Goal: Information Seeking & Learning: Learn about a topic

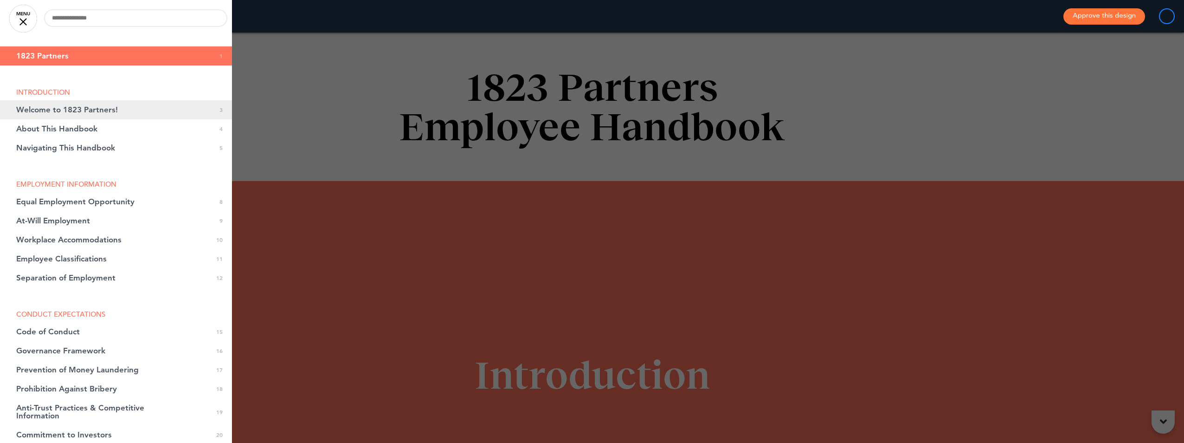
click at [78, 110] on span "Welcome to 1823 Partners!" at bounding box center [67, 110] width 102 height 8
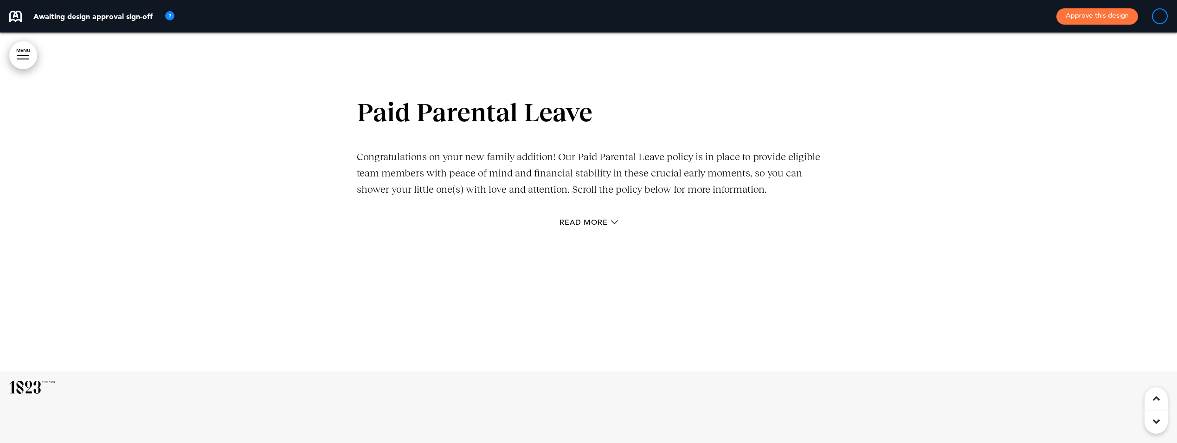
scroll to position [21764, 0]
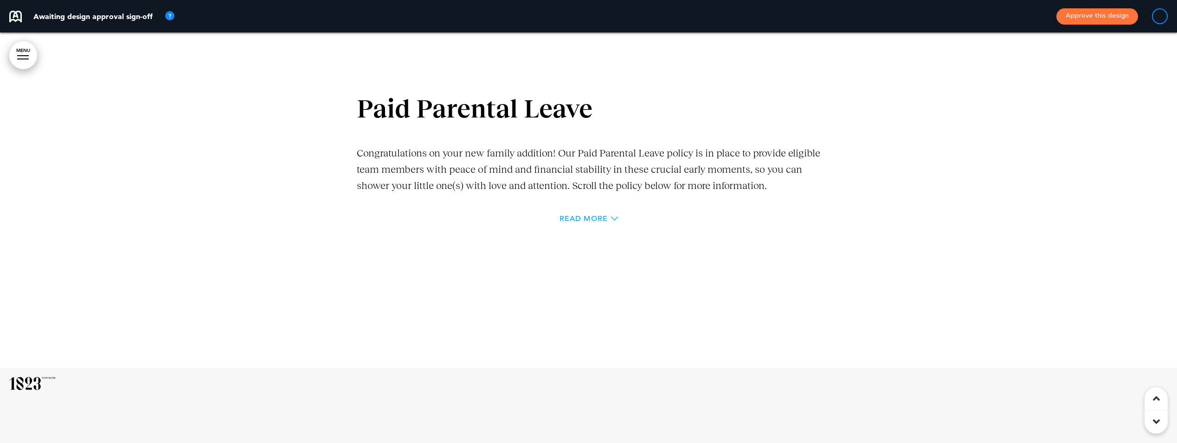
click at [585, 222] on span "Read More" at bounding box center [584, 218] width 48 height 7
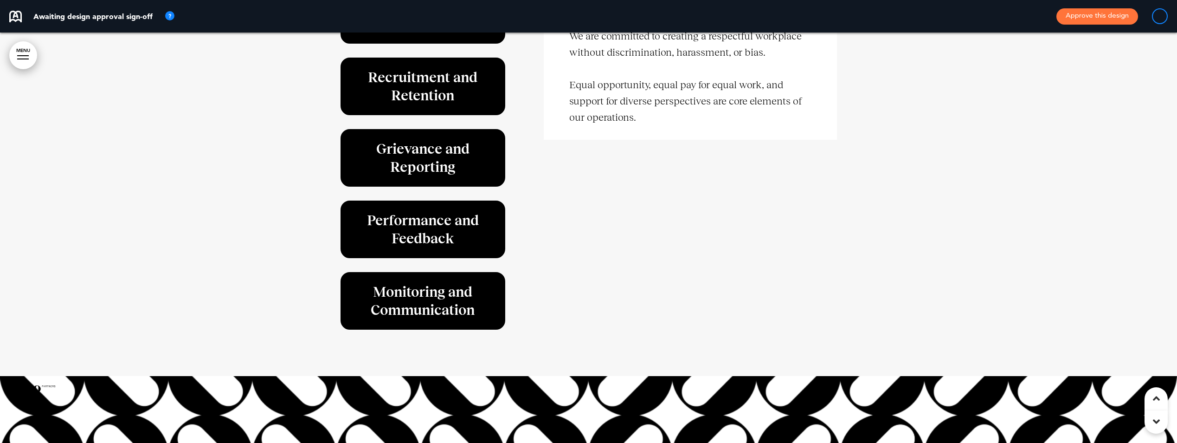
scroll to position [27363, 0]
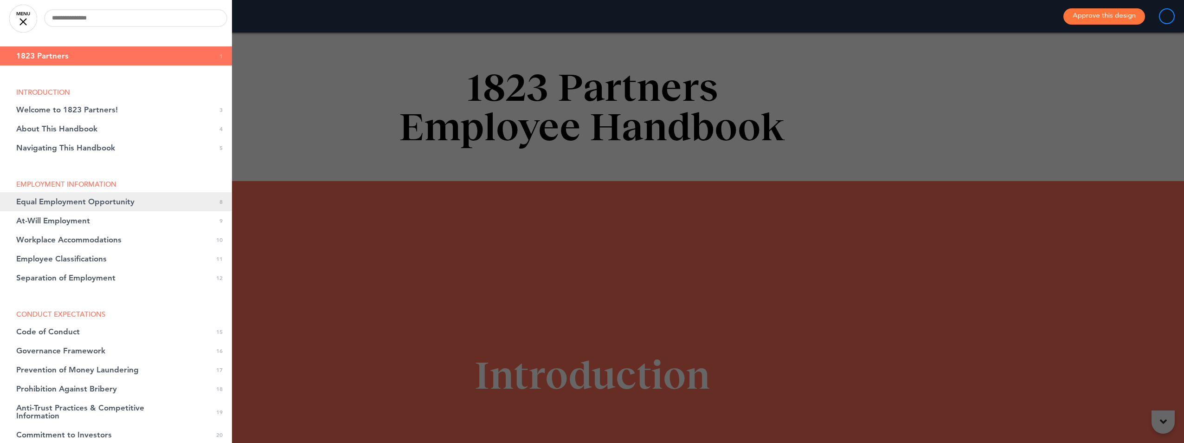
click at [39, 199] on span "Equal Employment Opportunity" at bounding box center [75, 202] width 118 height 8
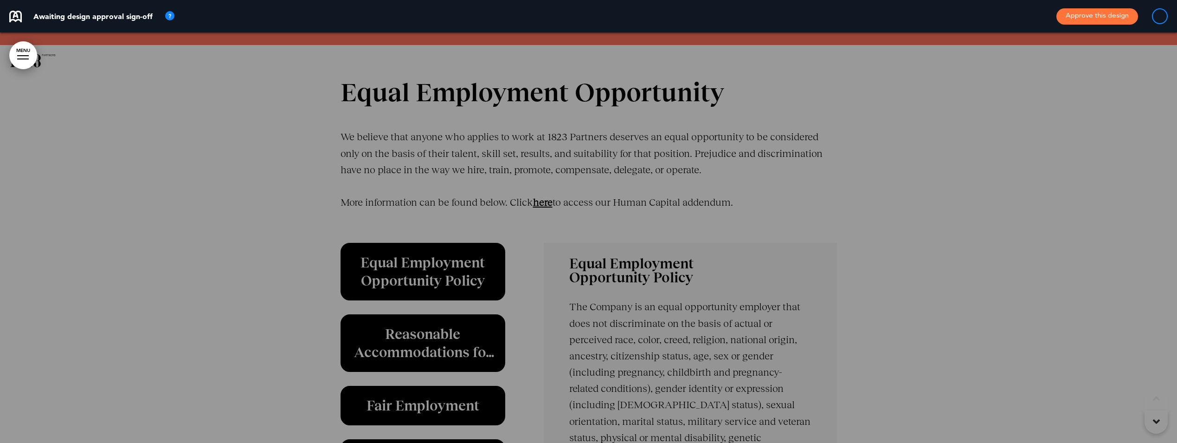
scroll to position [2709, 0]
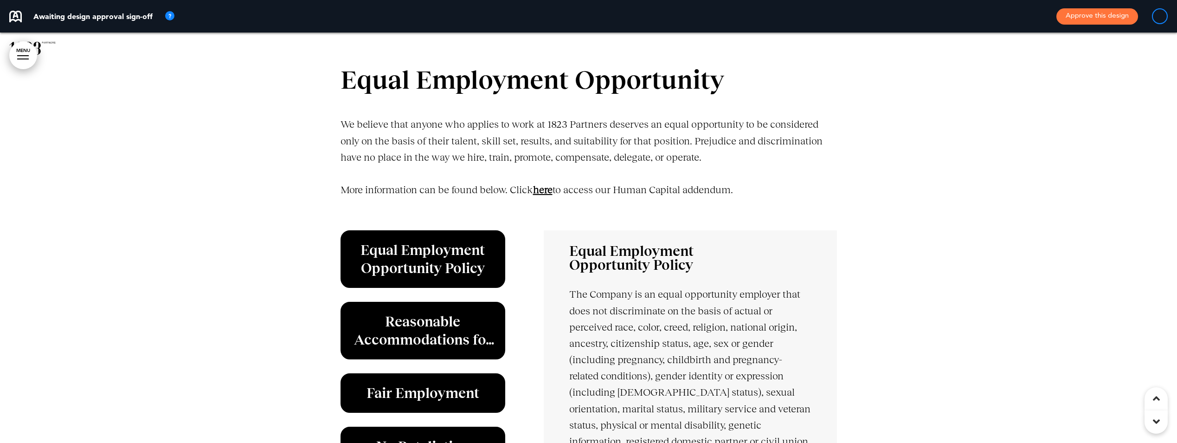
click at [544, 189] on link "﻿here" at bounding box center [542, 190] width 19 height 12
click at [544, 190] on link "﻿here" at bounding box center [542, 190] width 19 height 12
click at [552, 193] on link "﻿here" at bounding box center [542, 190] width 19 height 12
click at [551, 196] on p "More information can be found below. Click ﻿here to access our Human Capital ad…" at bounding box center [589, 197] width 496 height 32
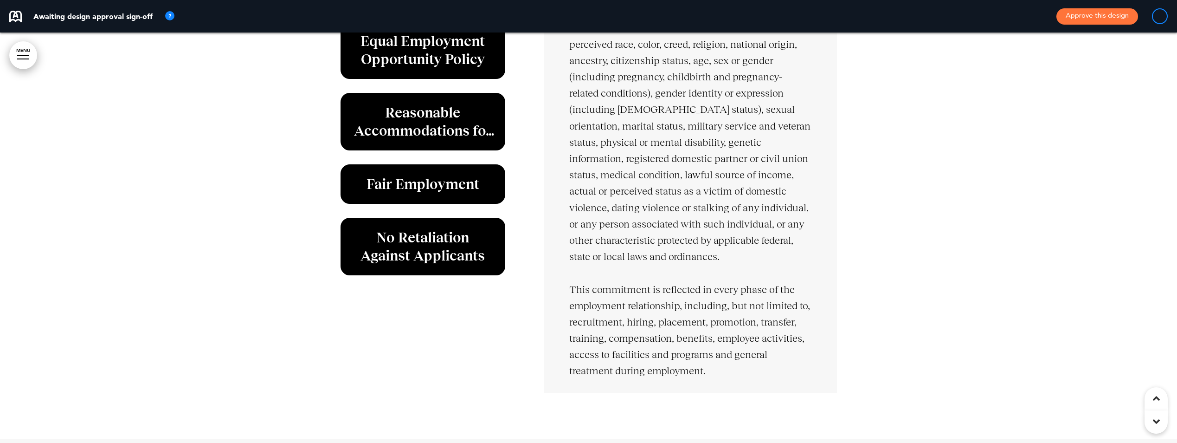
scroll to position [3034, 0]
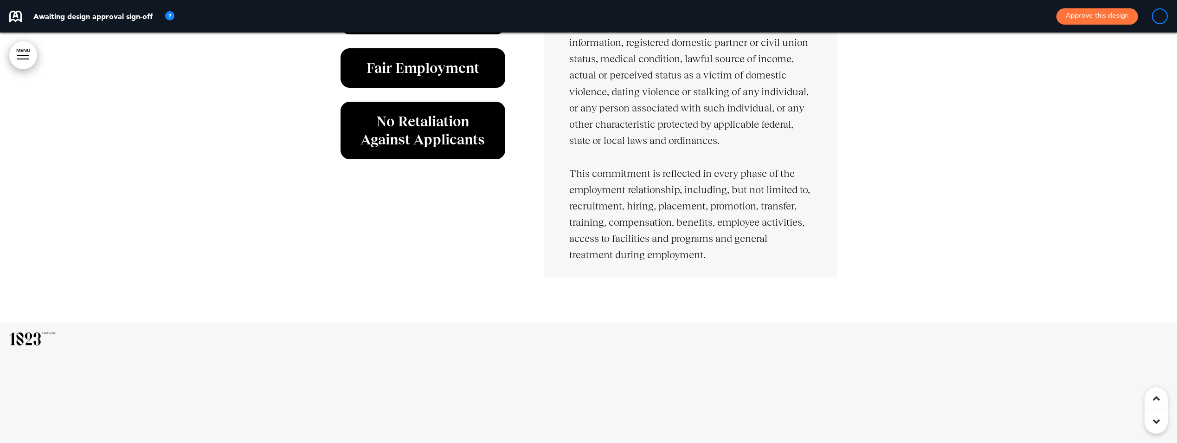
click at [384, 133] on h6 "No Retaliation Against Applicants" at bounding box center [423, 130] width 144 height 36
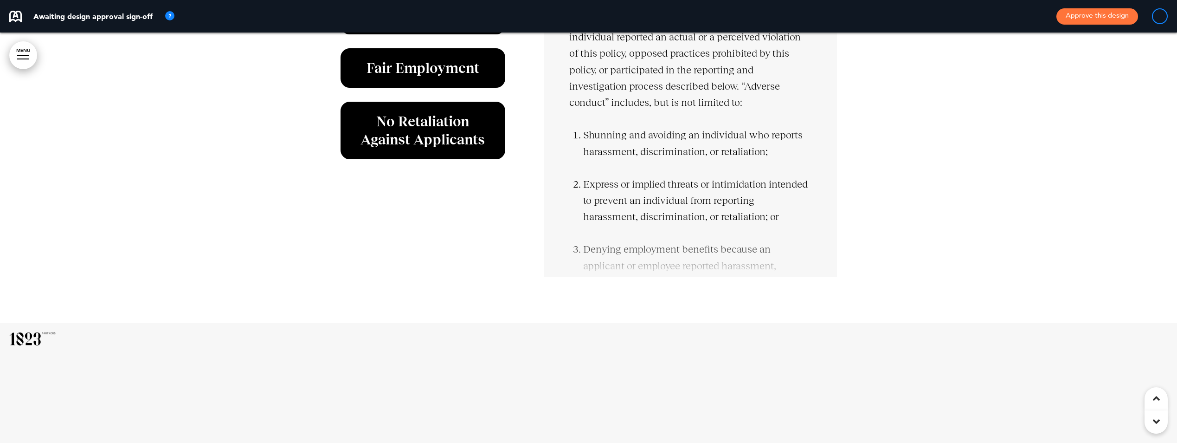
click at [383, 133] on h6 "No Retaliation Against Applicants" at bounding box center [423, 130] width 144 height 36
click at [1157, 400] on icon at bounding box center [1156, 398] width 7 height 11
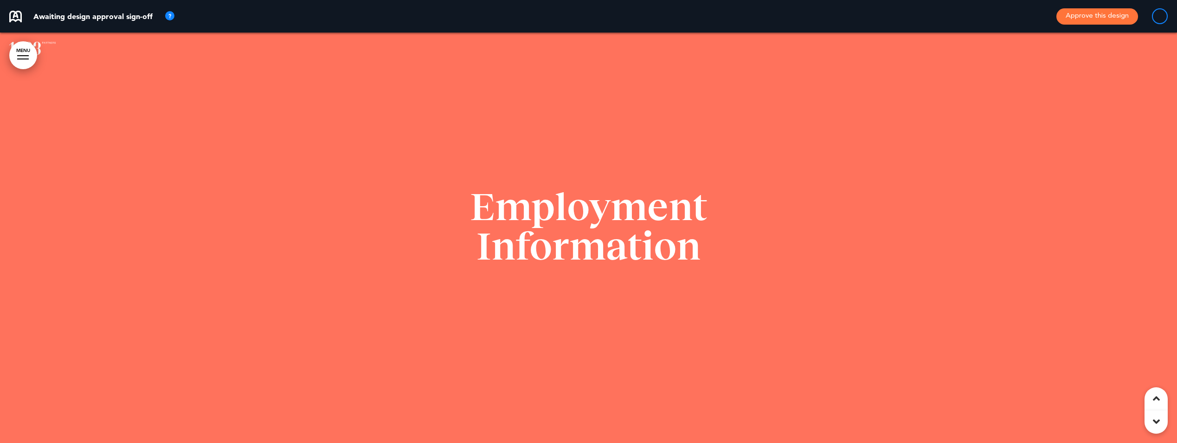
click at [1152, 399] on div at bounding box center [1156, 398] width 23 height 23
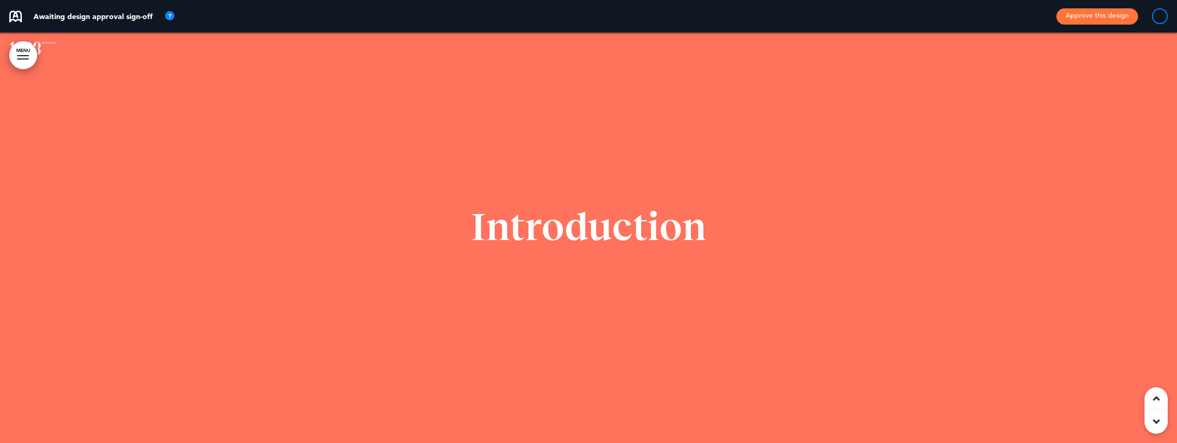
click at [1149, 398] on div at bounding box center [1156, 398] width 23 height 23
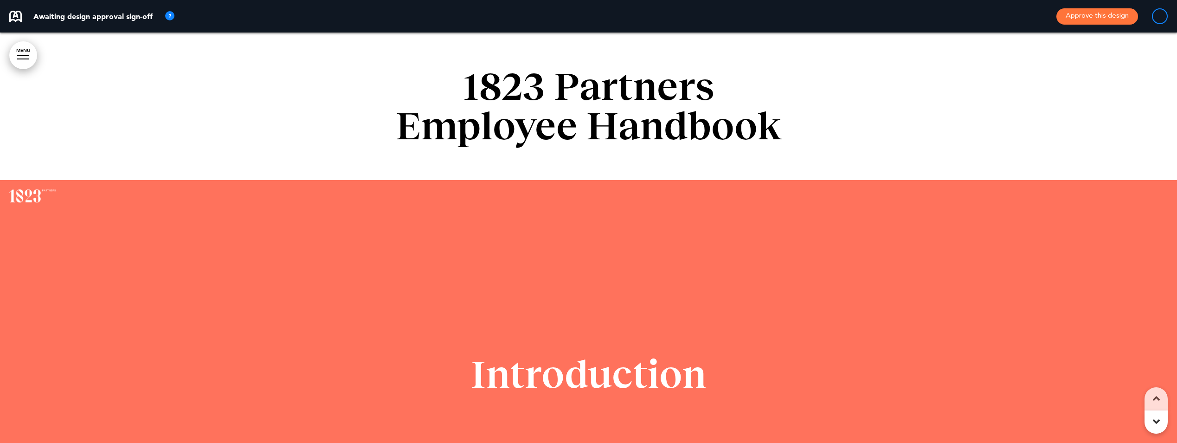
scroll to position [0, 0]
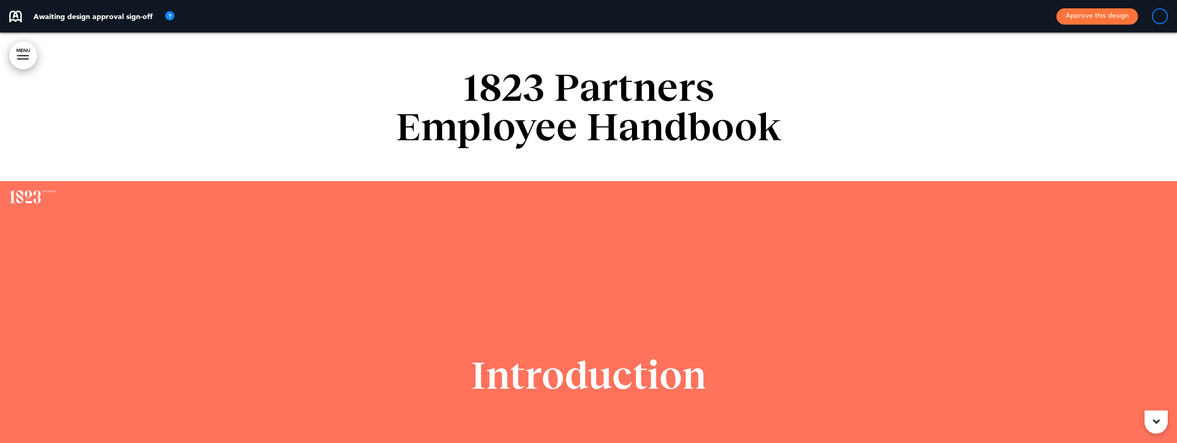
click at [1155, 417] on icon at bounding box center [1156, 421] width 7 height 11
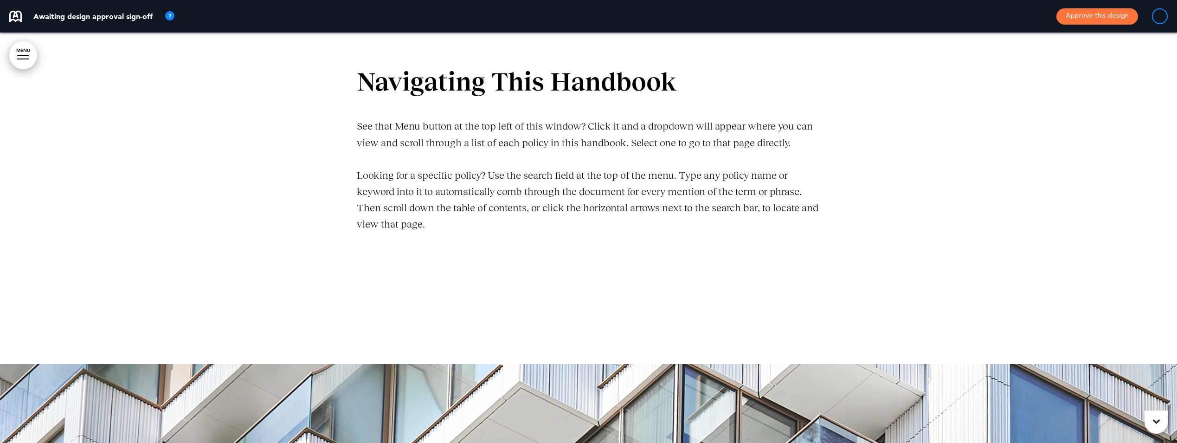
click at [1155, 419] on icon at bounding box center [1156, 421] width 7 height 11
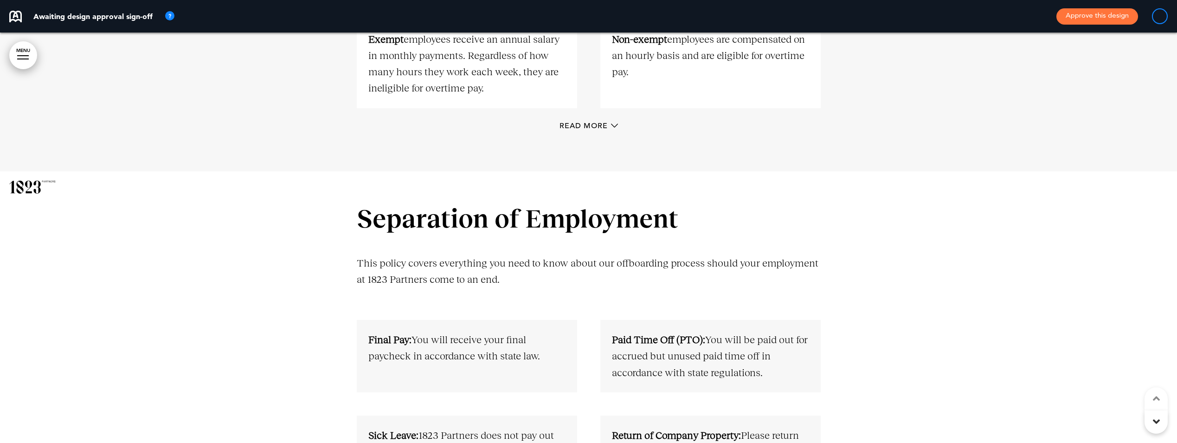
click at [1155, 420] on icon at bounding box center [1156, 421] width 7 height 11
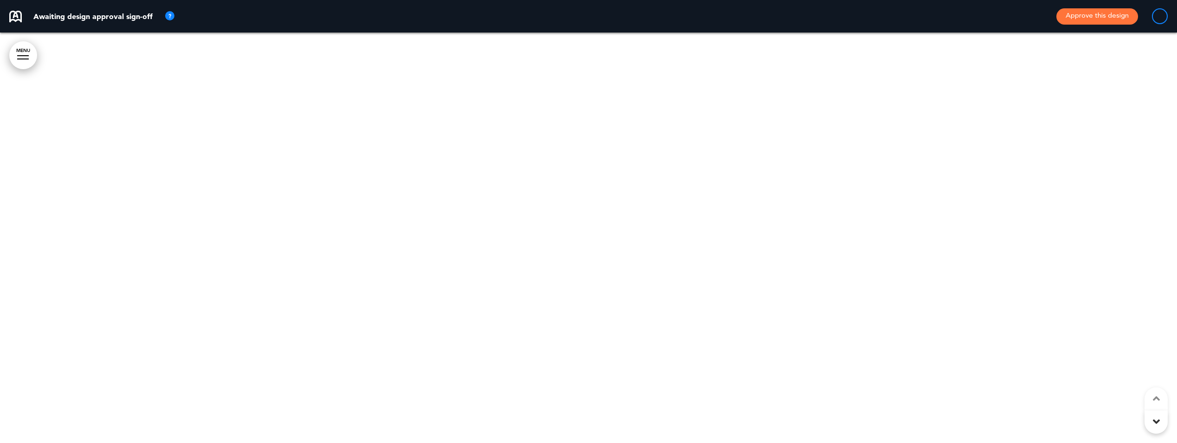
click at [1155, 420] on icon at bounding box center [1156, 421] width 7 height 11
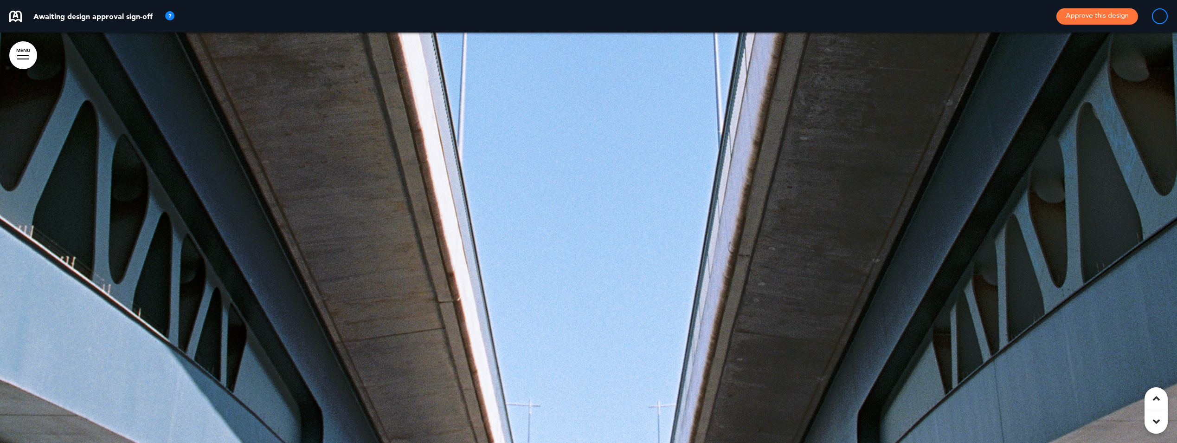
click at [1155, 420] on icon at bounding box center [1156, 421] width 7 height 11
click at [1149, 424] on div at bounding box center [1156, 421] width 23 height 23
click at [1154, 423] on icon at bounding box center [1156, 421] width 7 height 11
click at [1155, 423] on icon at bounding box center [1156, 421] width 7 height 11
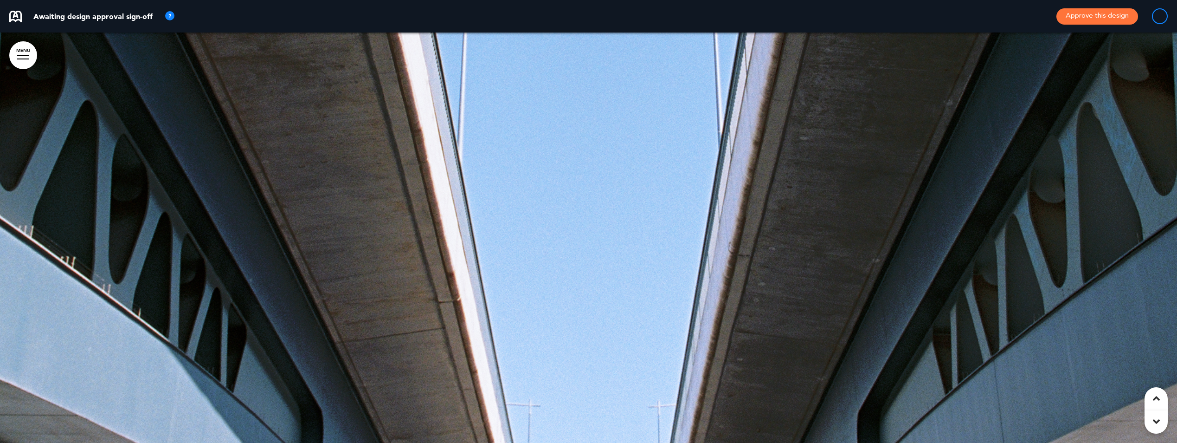
click at [1157, 422] on icon at bounding box center [1156, 421] width 7 height 11
click at [1156, 400] on icon at bounding box center [1156, 398] width 7 height 11
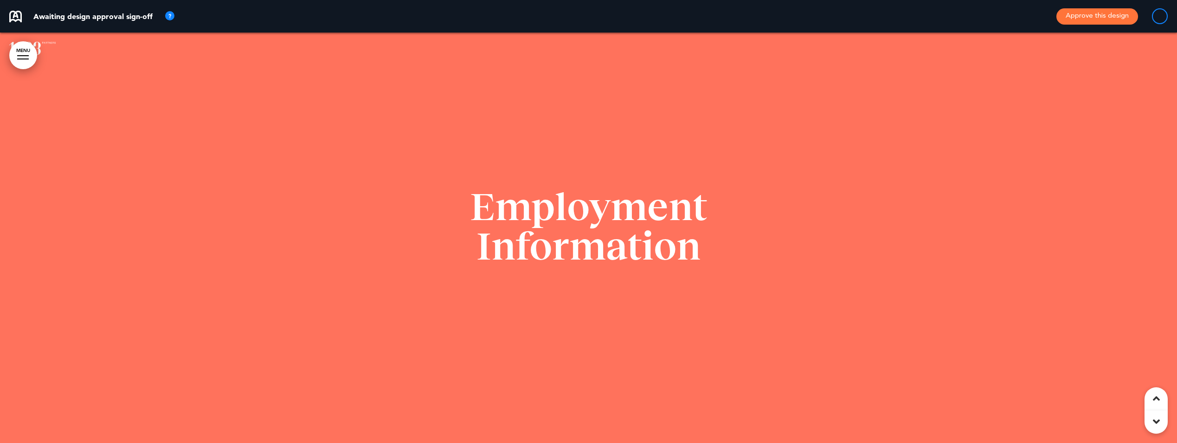
click at [1153, 404] on div at bounding box center [1156, 398] width 23 height 23
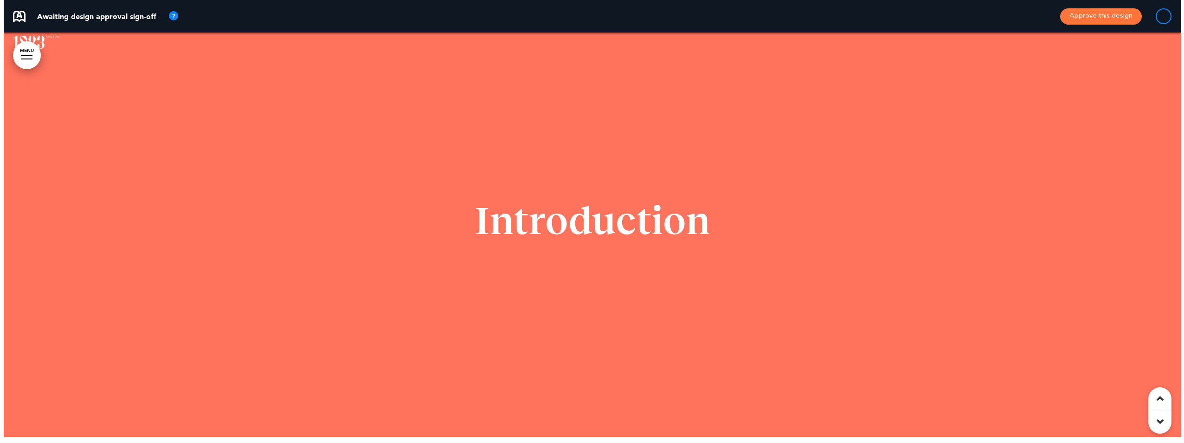
scroll to position [148, 0]
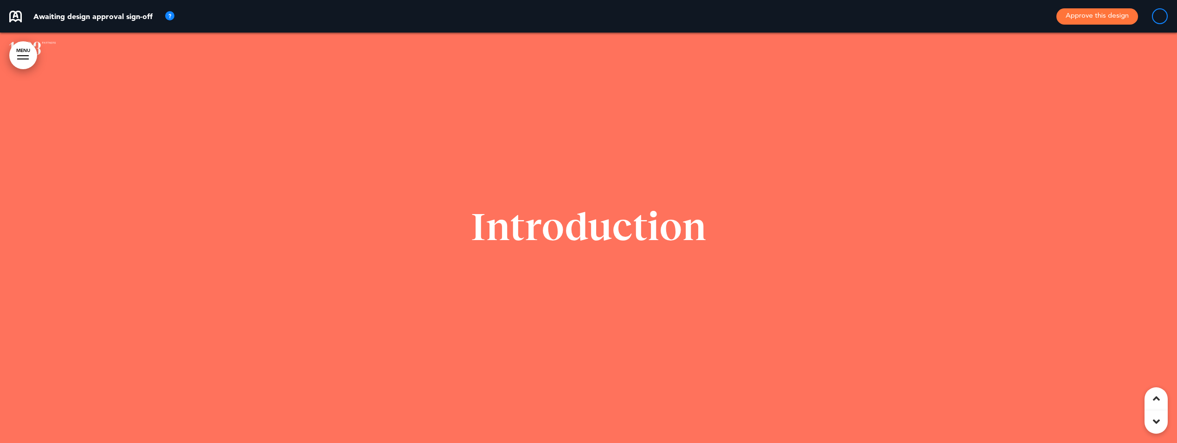
click at [23, 56] on link "MENU" at bounding box center [23, 55] width 28 height 28
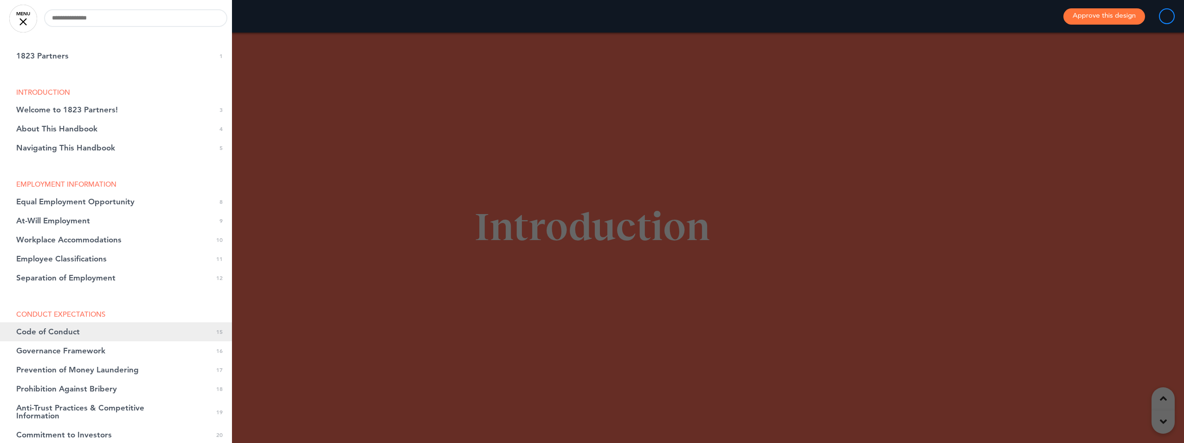
click at [32, 326] on link "Code of Conduct 0 15" at bounding box center [116, 331] width 232 height 19
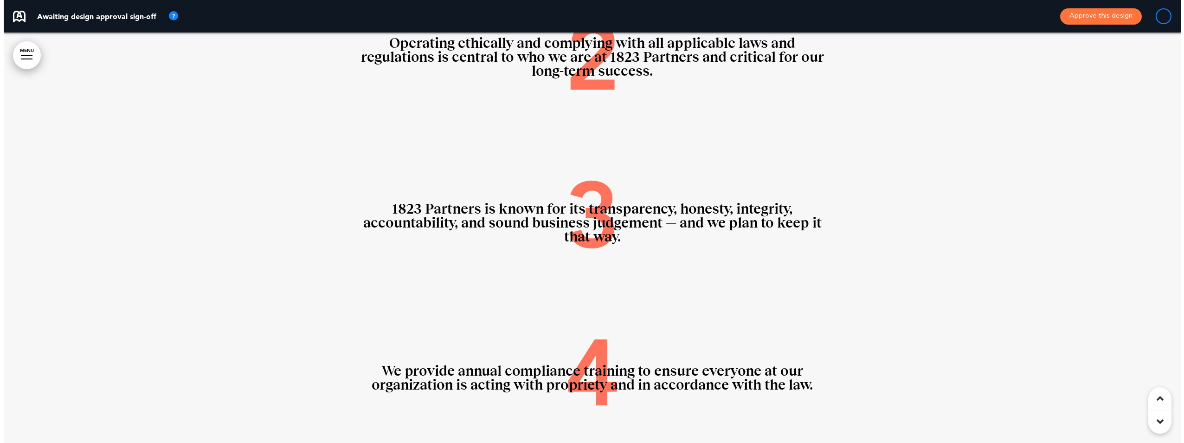
scroll to position [6825, 0]
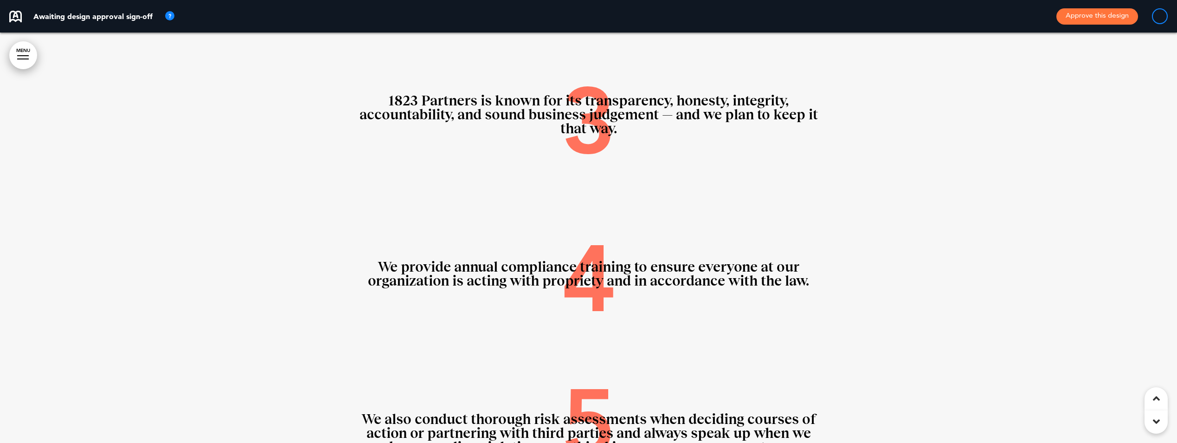
click at [24, 58] on link "MENU" at bounding box center [23, 55] width 28 height 28
